Goal: Navigation & Orientation: Go to known website

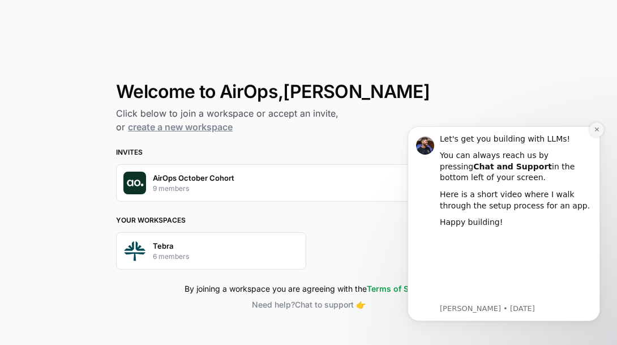
click at [594, 128] on icon "Dismiss notification" at bounding box center [597, 129] width 6 height 6
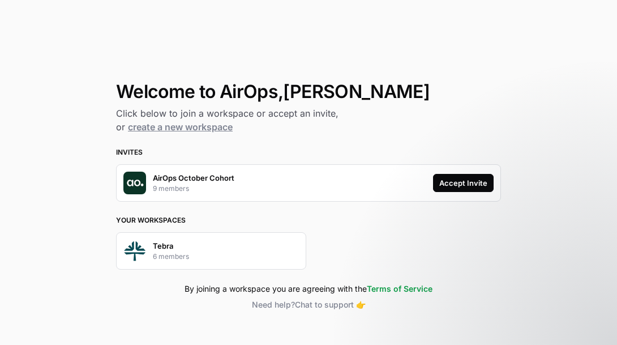
click at [467, 178] on div "Accept Invite" at bounding box center [463, 182] width 48 height 11
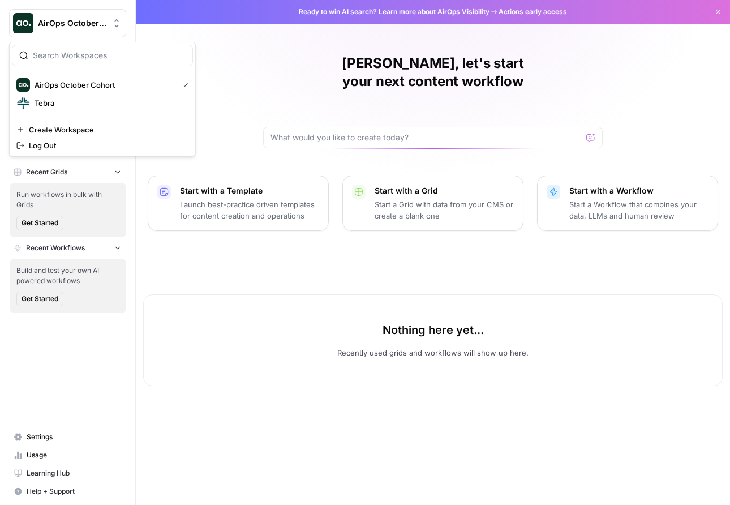
click at [86, 19] on span "AirOps October Cohort" at bounding box center [72, 23] width 68 height 11
click at [266, 318] on div "Nothing here yet... Recently used grids and workflows will show up here." at bounding box center [432, 340] width 579 height 92
